Goal: Information Seeking & Learning: Check status

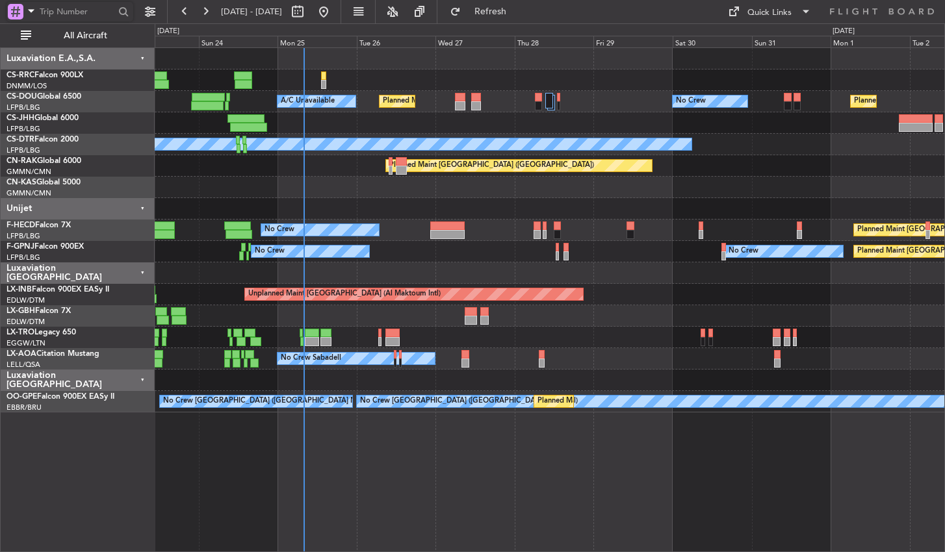
click at [345, 471] on div "Planned Maint [GEOGRAPHIC_DATA] ([GEOGRAPHIC_DATA]) No Crew Planned Maint [GEOG…" at bounding box center [550, 299] width 790 height 505
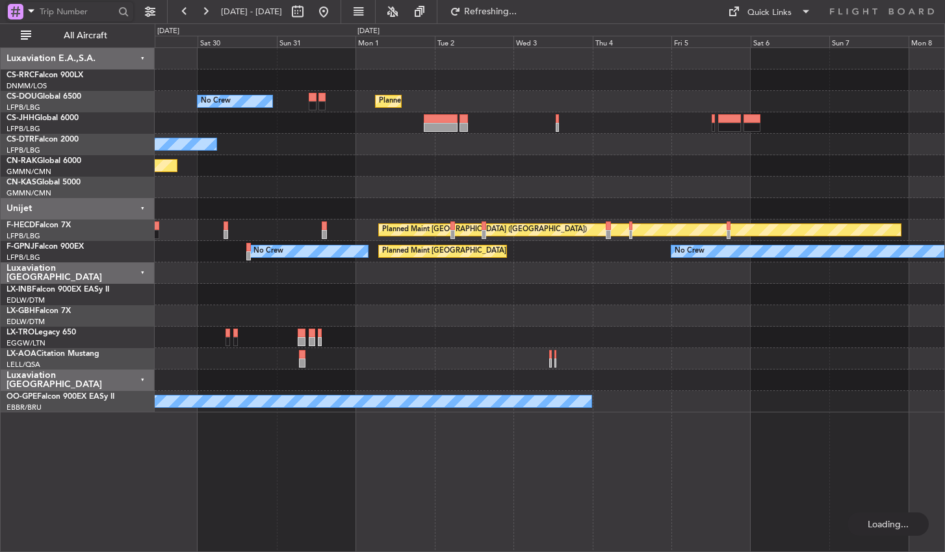
click at [322, 484] on div "No Crew Planned Maint [GEOGRAPHIC_DATA] ([GEOGRAPHIC_DATA]) No Crew Planned Mai…" at bounding box center [550, 299] width 790 height 505
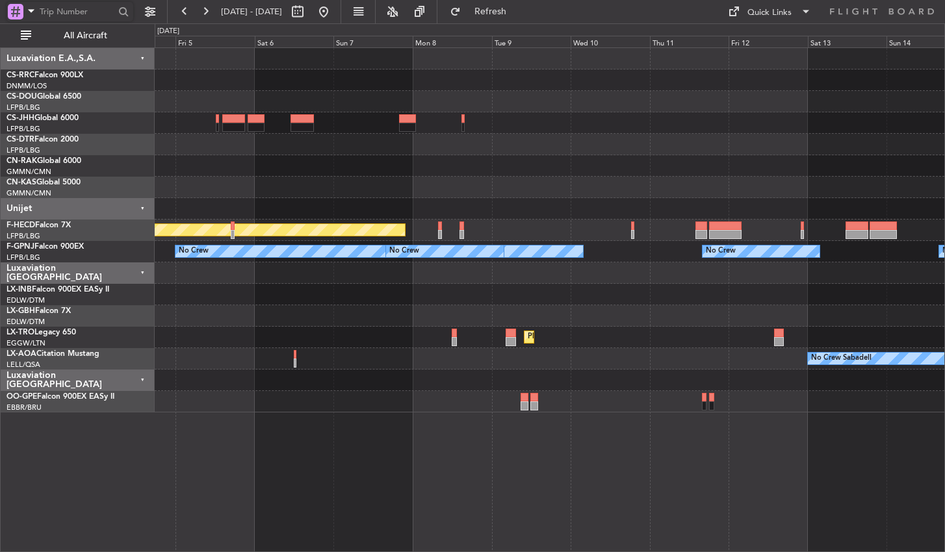
click at [398, 469] on div "Planned Maint [GEOGRAPHIC_DATA] ([GEOGRAPHIC_DATA]) No Crew No Crew No Crew No …" at bounding box center [550, 299] width 790 height 505
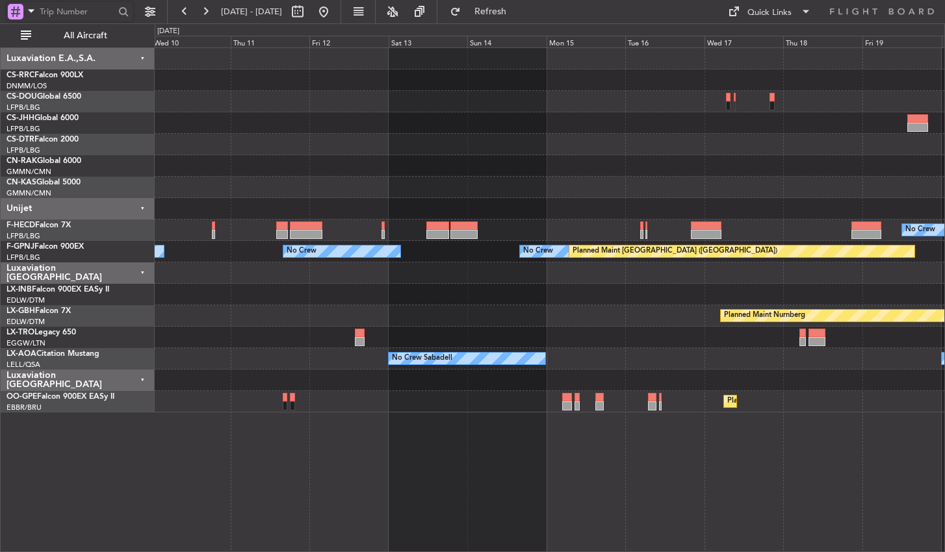
click at [234, 469] on div "No Crew Planned Maint [GEOGRAPHIC_DATA] ([GEOGRAPHIC_DATA]) No Crew No Crew No …" at bounding box center [550, 299] width 790 height 505
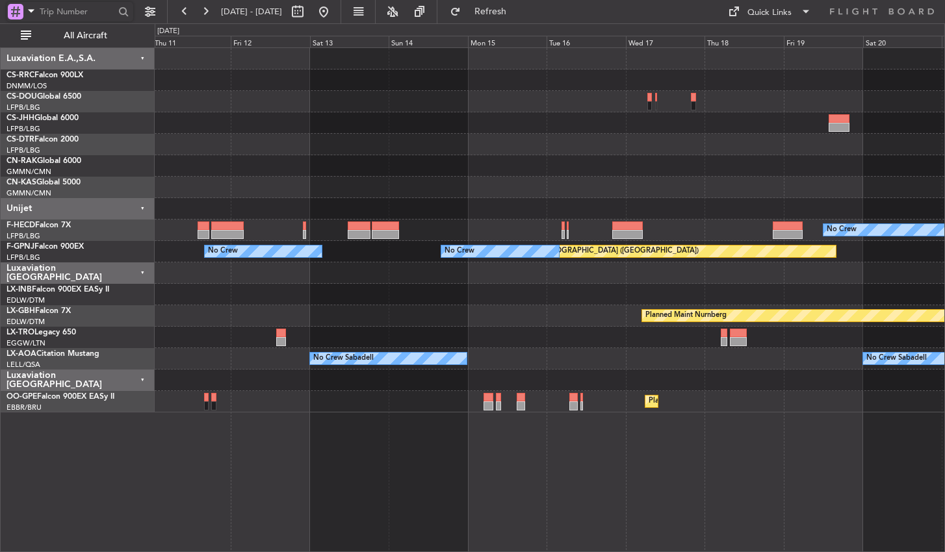
click at [303, 476] on div "Planned Maint Casablanca ([PERSON_NAME] Intl) No Crew Planned Maint [GEOGRAPHIC…" at bounding box center [550, 299] width 790 height 505
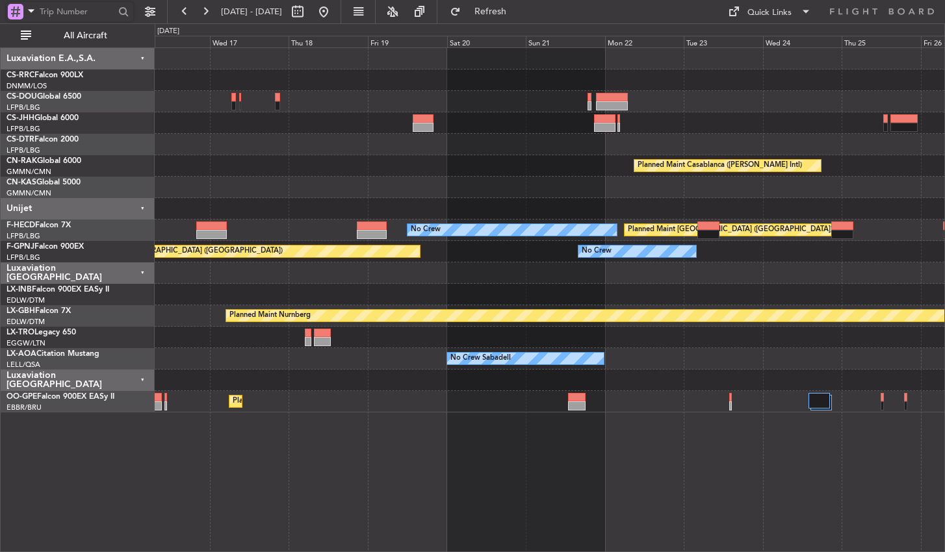
click at [282, 492] on div "Planned Maint Casablanca ([PERSON_NAME] Intl) No Crew Planned Maint [GEOGRAPHIC…" at bounding box center [550, 299] width 790 height 505
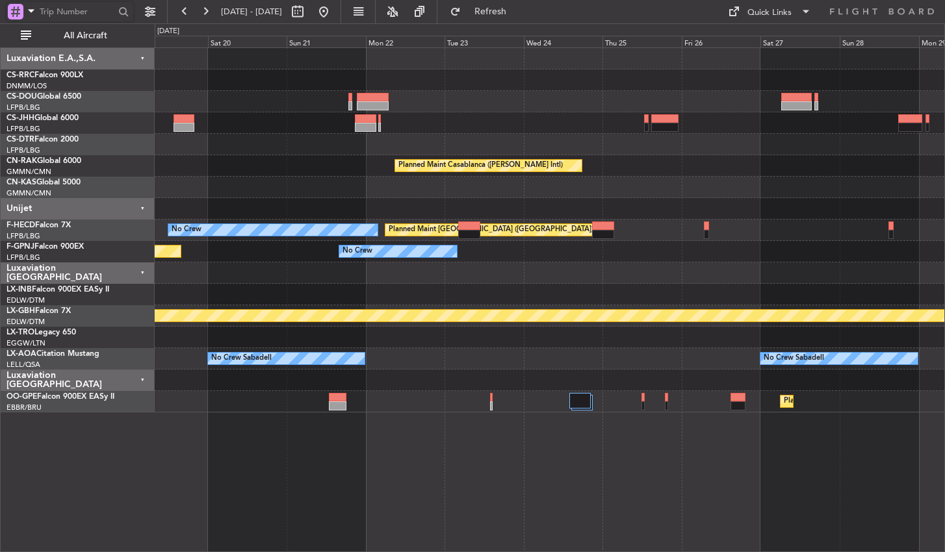
click at [565, 450] on div "Planned Maint Casablanca ([PERSON_NAME] Intl) No Crew Planned Maint [GEOGRAPHIC…" at bounding box center [550, 299] width 790 height 505
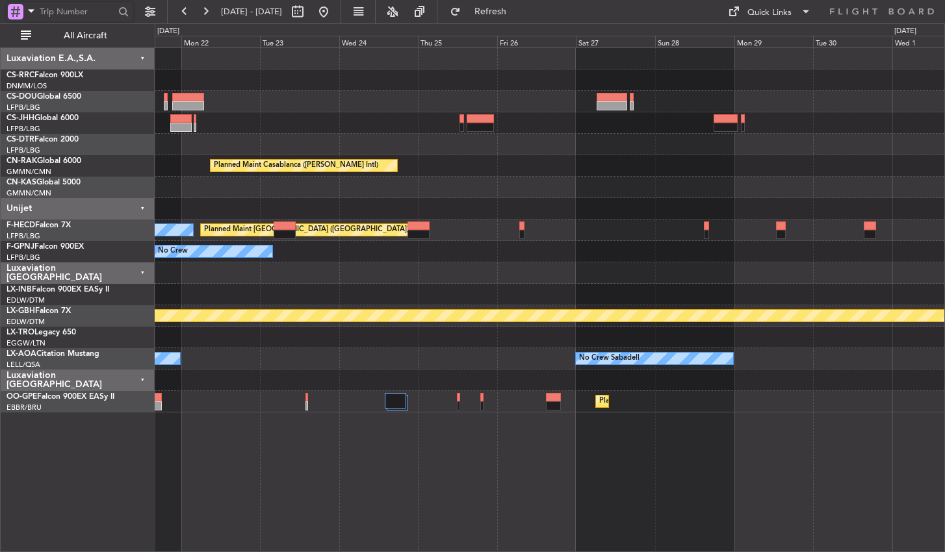
click at [538, 490] on div "Planned Maint Casablanca ([PERSON_NAME] Intl) No Crew Planned Maint [GEOGRAPHIC…" at bounding box center [550, 299] width 790 height 505
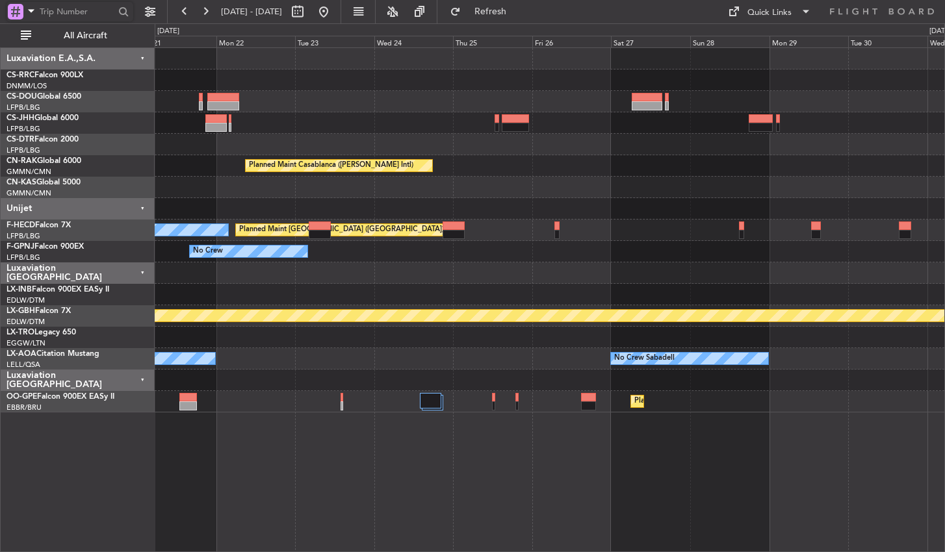
click at [770, 426] on div "Planned Maint Casablanca ([PERSON_NAME] Intl) Planned Maint [GEOGRAPHIC_DATA] (…" at bounding box center [550, 299] width 790 height 505
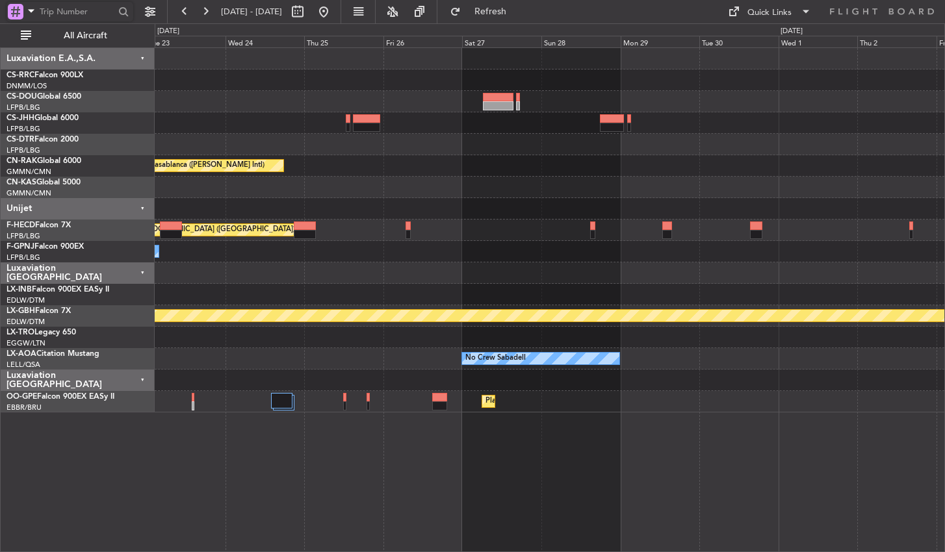
click at [383, 427] on div "Planned Maint Casablanca ([PERSON_NAME] Intl) Planned Maint [GEOGRAPHIC_DATA] (…" at bounding box center [550, 299] width 790 height 505
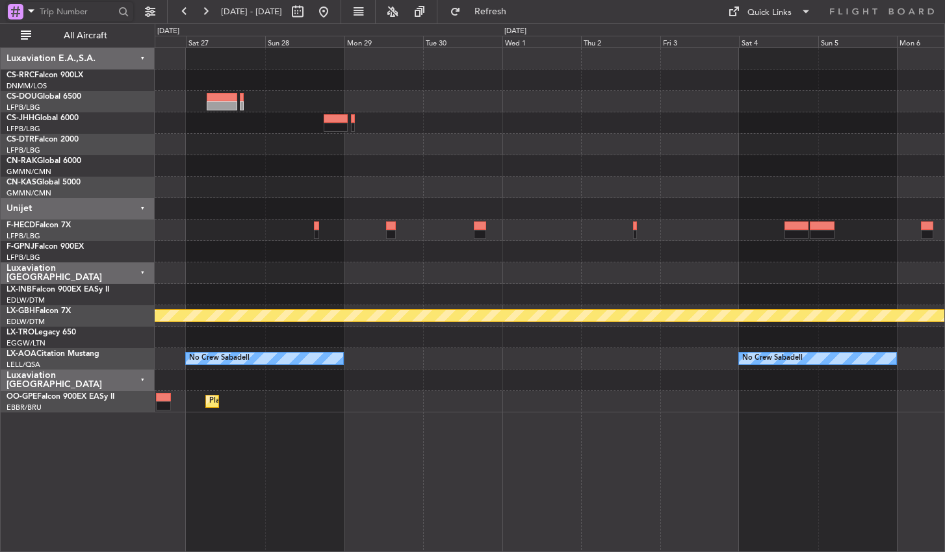
click at [216, 459] on div "Planned Maint Casablanca ([PERSON_NAME] Intl) Planned Maint [GEOGRAPHIC_DATA] (…" at bounding box center [550, 299] width 790 height 505
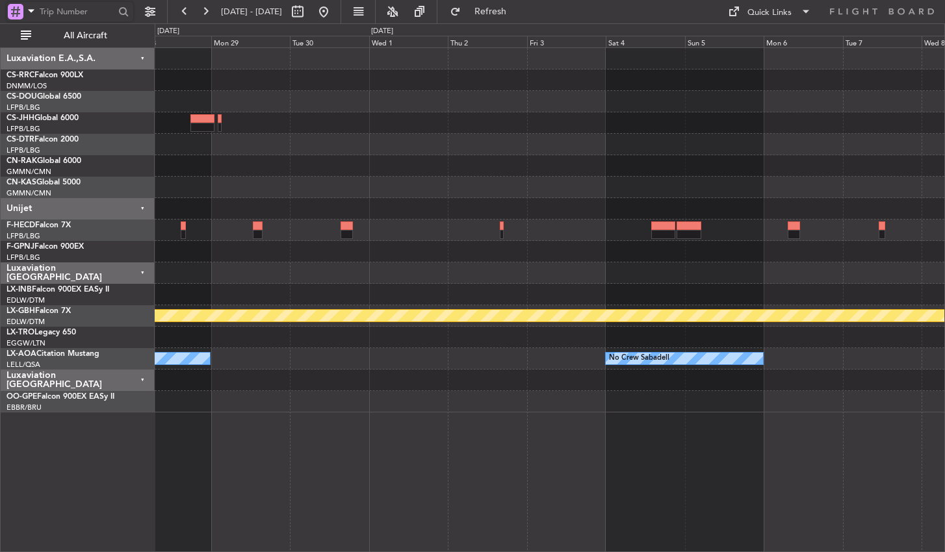
click at [784, 504] on div "Planned Maint Nurnberg No Crew Sabadell No Crew Sabadell Planned Maint [GEOGRAP…" at bounding box center [550, 299] width 790 height 505
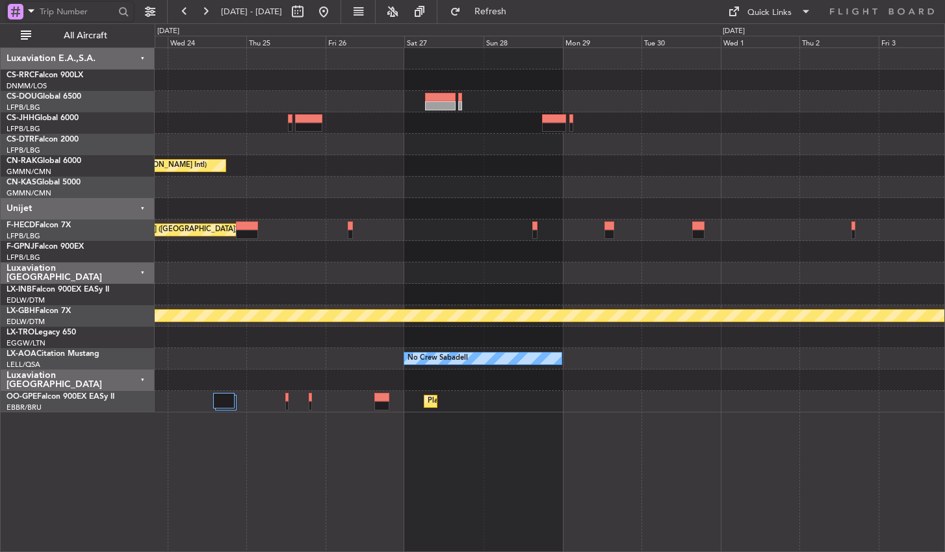
click at [802, 480] on div "Planned Maint Casablanca ([PERSON_NAME] Intl) Planned Maint [GEOGRAPHIC_DATA] (…" at bounding box center [550, 299] width 790 height 505
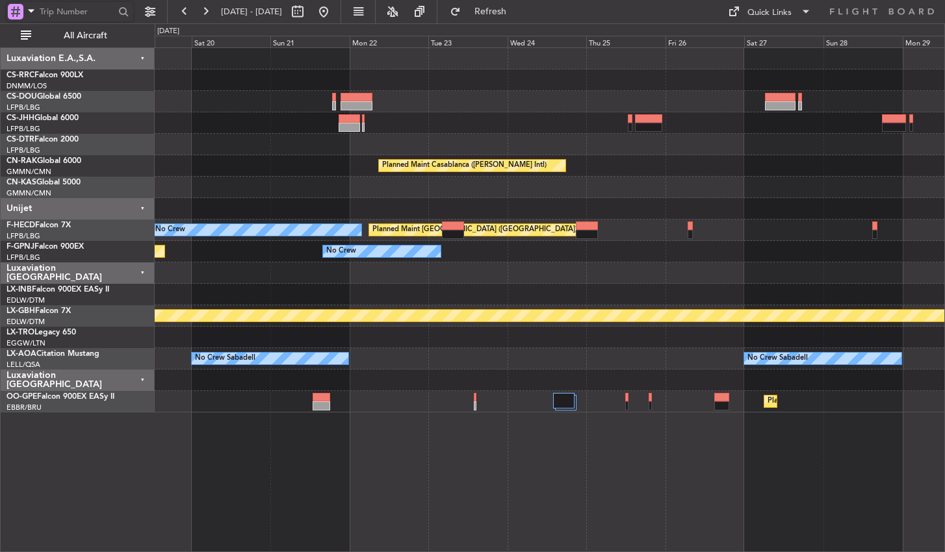
click at [771, 472] on div "Planned Maint Casablanca ([PERSON_NAME] Intl) Planned Maint [GEOGRAPHIC_DATA] (…" at bounding box center [550, 299] width 790 height 505
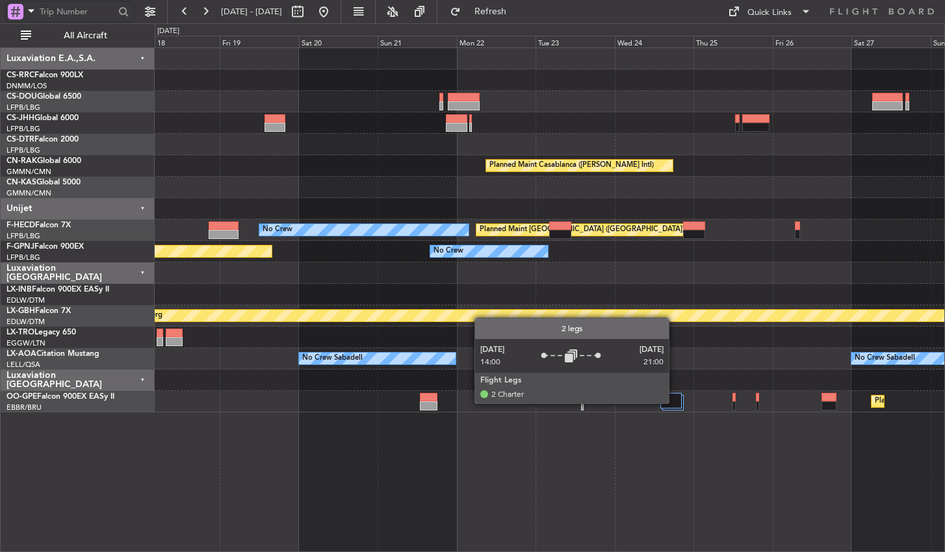
click at [675, 403] on div at bounding box center [670, 401] width 21 height 16
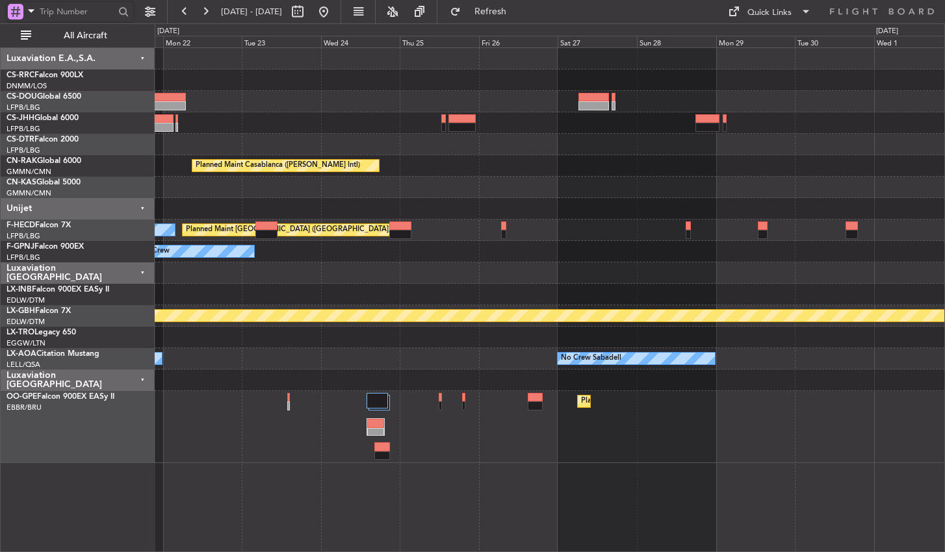
click at [494, 501] on div "Planned Maint Casablanca ([PERSON_NAME] Intl) No Crew Planned Maint [GEOGRAPHIC…" at bounding box center [550, 299] width 790 height 505
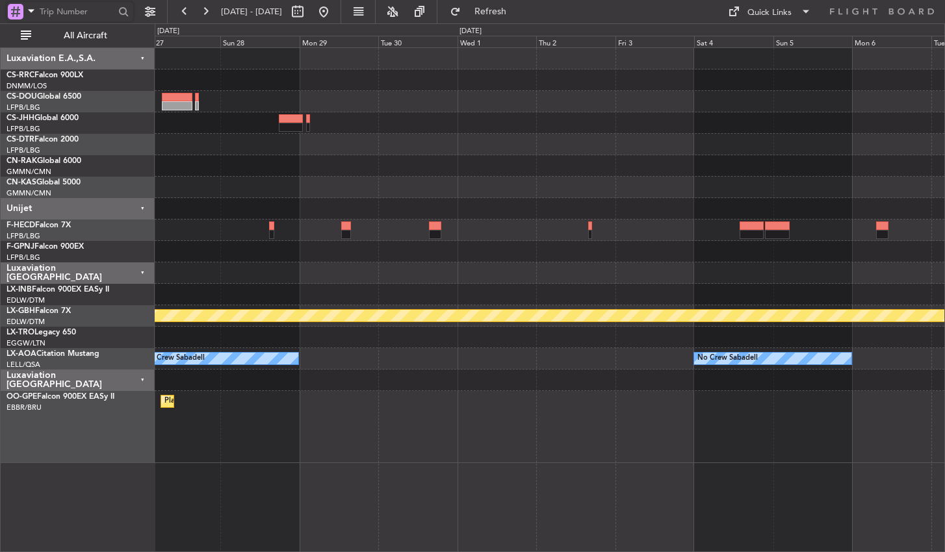
click at [253, 462] on div "Planned Maint Casablanca ([PERSON_NAME] Intl) Planned Maint [GEOGRAPHIC_DATA] (…" at bounding box center [550, 299] width 790 height 505
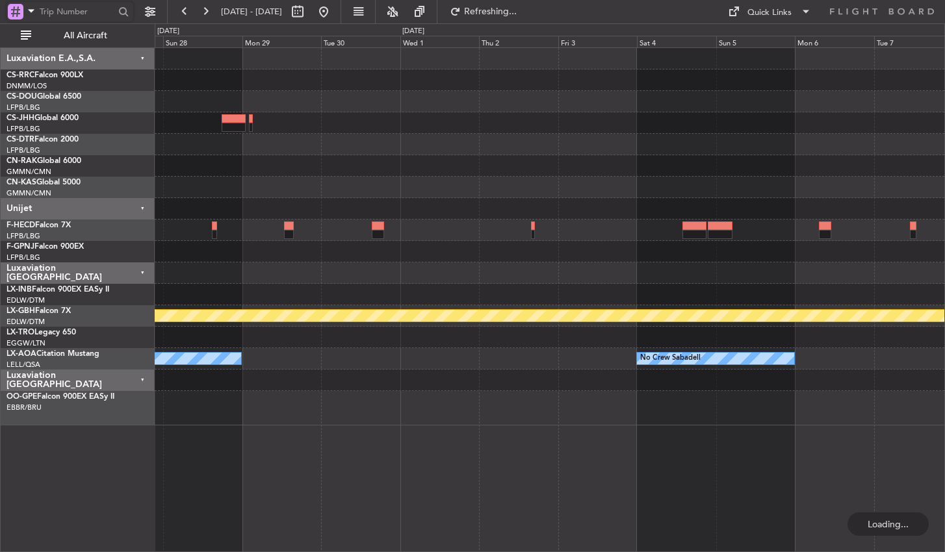
click at [600, 426] on div "Planned Maint Nurnberg No Crew Sabadell No Crew Sabadell Planned Maint [GEOGRAP…" at bounding box center [550, 299] width 790 height 505
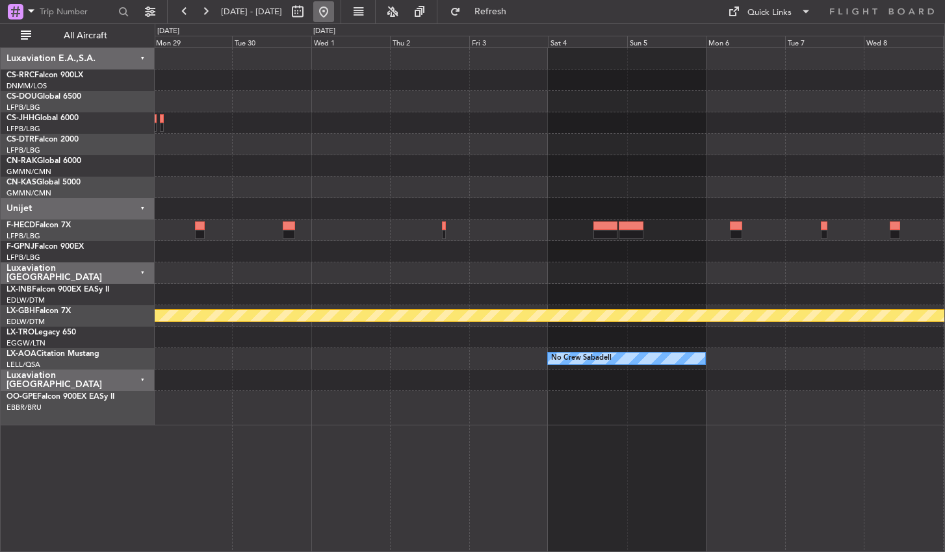
click at [334, 15] on button at bounding box center [323, 11] width 21 height 21
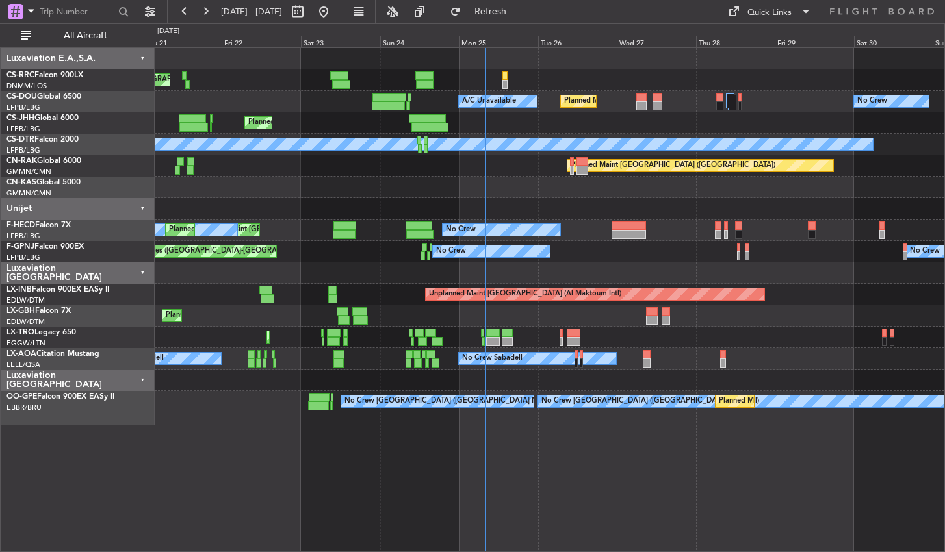
click at [581, 108] on div "Planned Maint [GEOGRAPHIC_DATA] ([GEOGRAPHIC_DATA]) No Crew Planned Maint [GEOG…" at bounding box center [550, 237] width 790 height 378
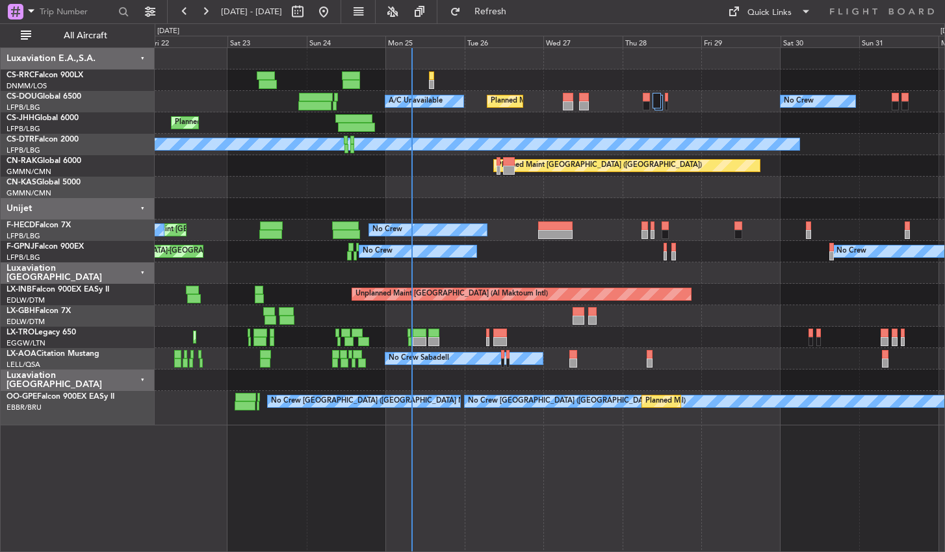
click at [569, 491] on div "Planned Maint [GEOGRAPHIC_DATA] ([GEOGRAPHIC_DATA]) No Crew Planned Maint [GEOG…" at bounding box center [550, 299] width 790 height 505
click at [334, 12] on button at bounding box center [323, 11] width 21 height 21
